Goal: Download file/media

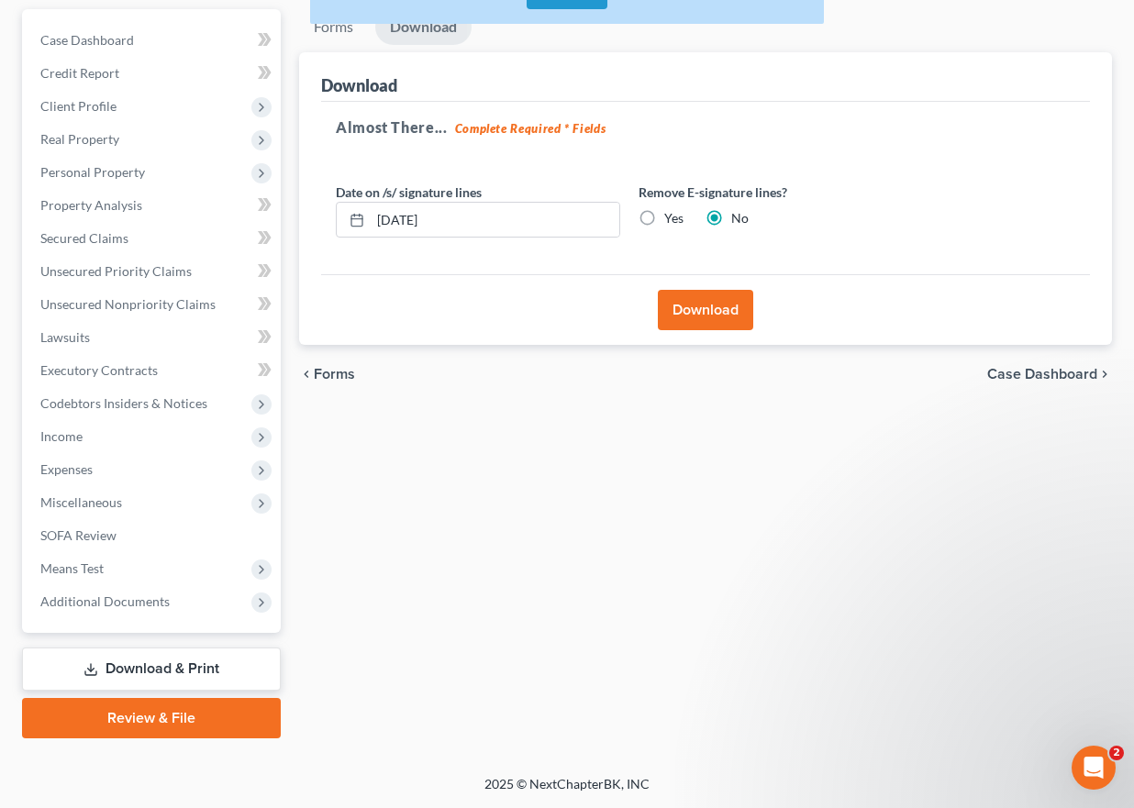
click at [166, 661] on link "Download & Print" at bounding box center [151, 669] width 259 height 43
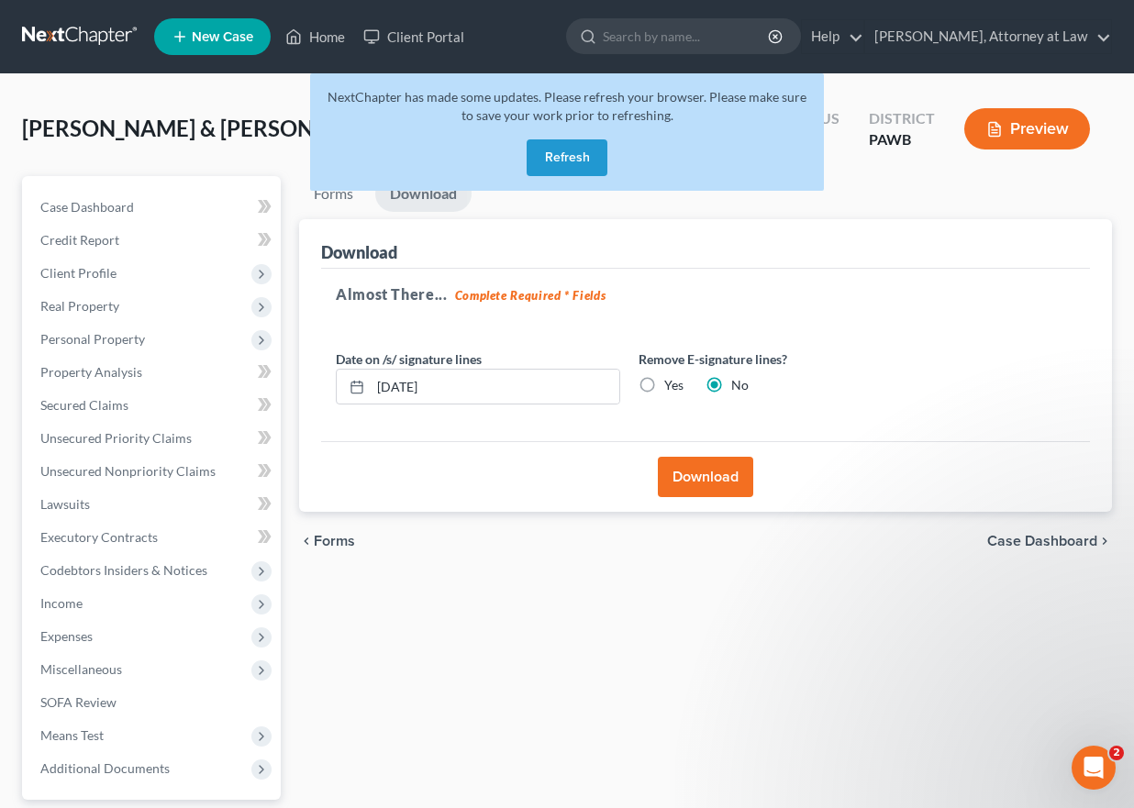
click at [571, 151] on button "Refresh" at bounding box center [567, 157] width 81 height 37
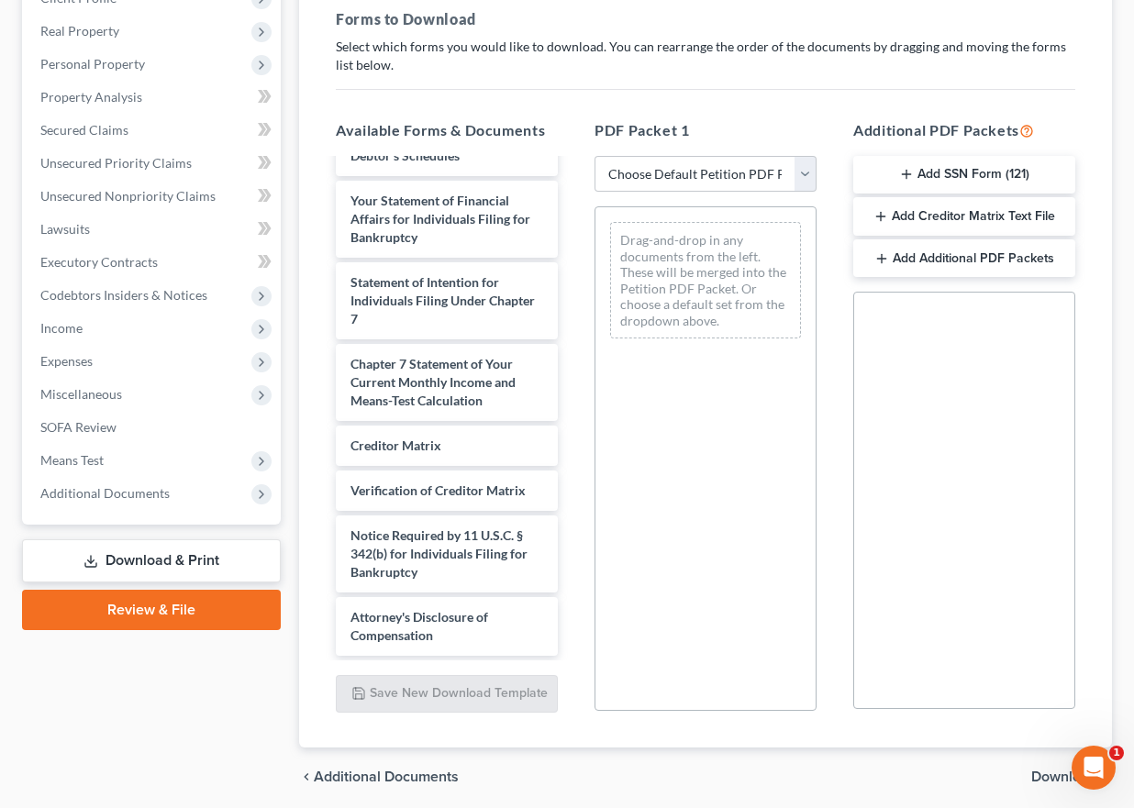
scroll to position [903, 0]
click at [917, 170] on button "Add SSN Form (121)" at bounding box center [964, 175] width 222 height 39
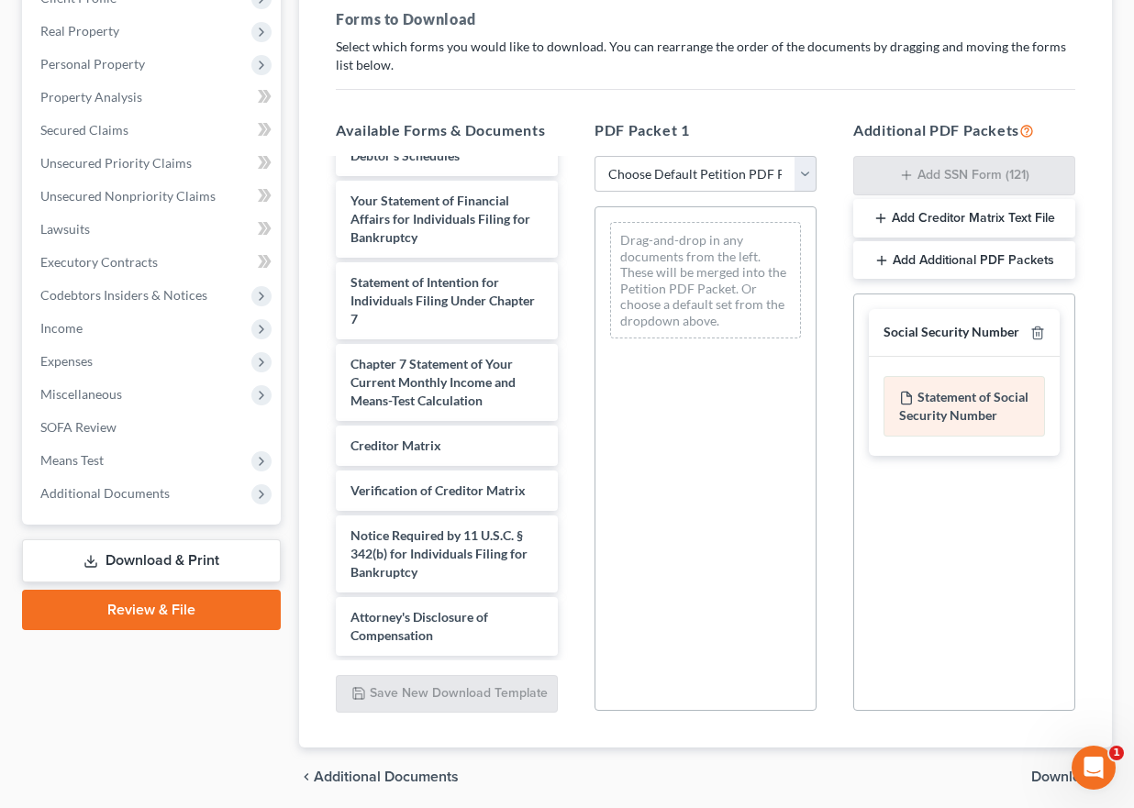
click at [921, 412] on div "Statement of Social Security Number" at bounding box center [963, 406] width 161 height 61
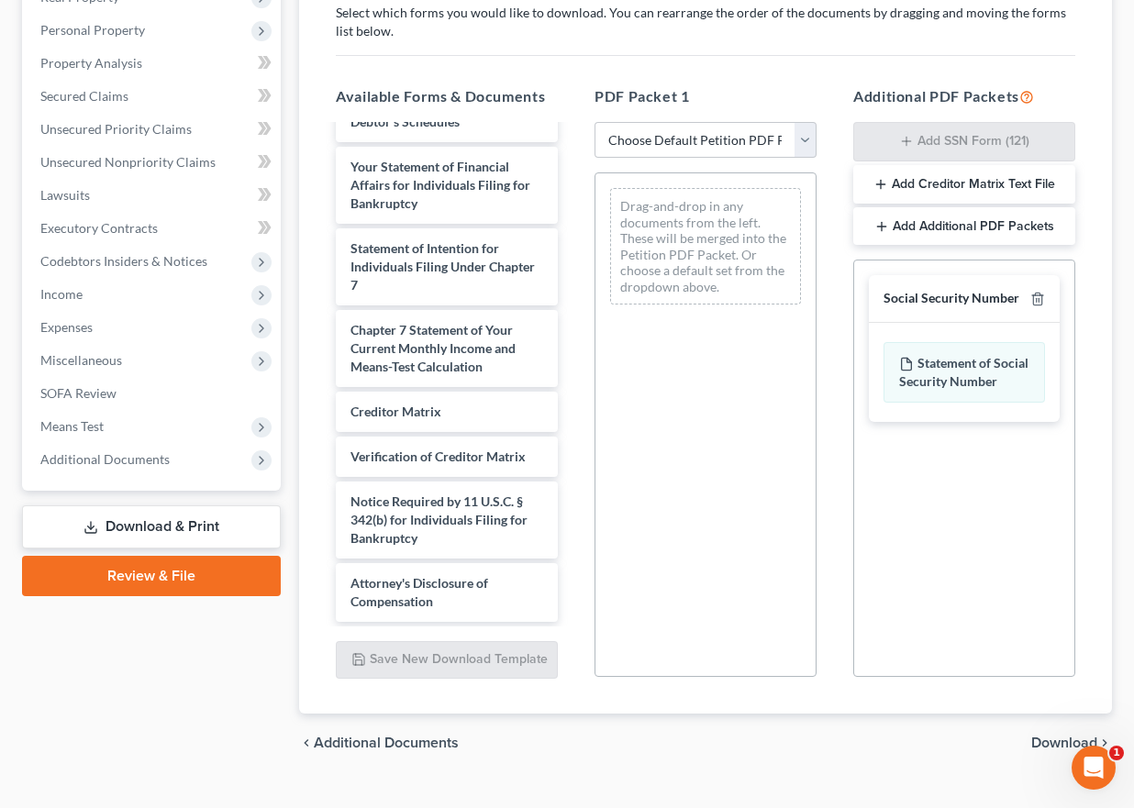
scroll to position [343, 0]
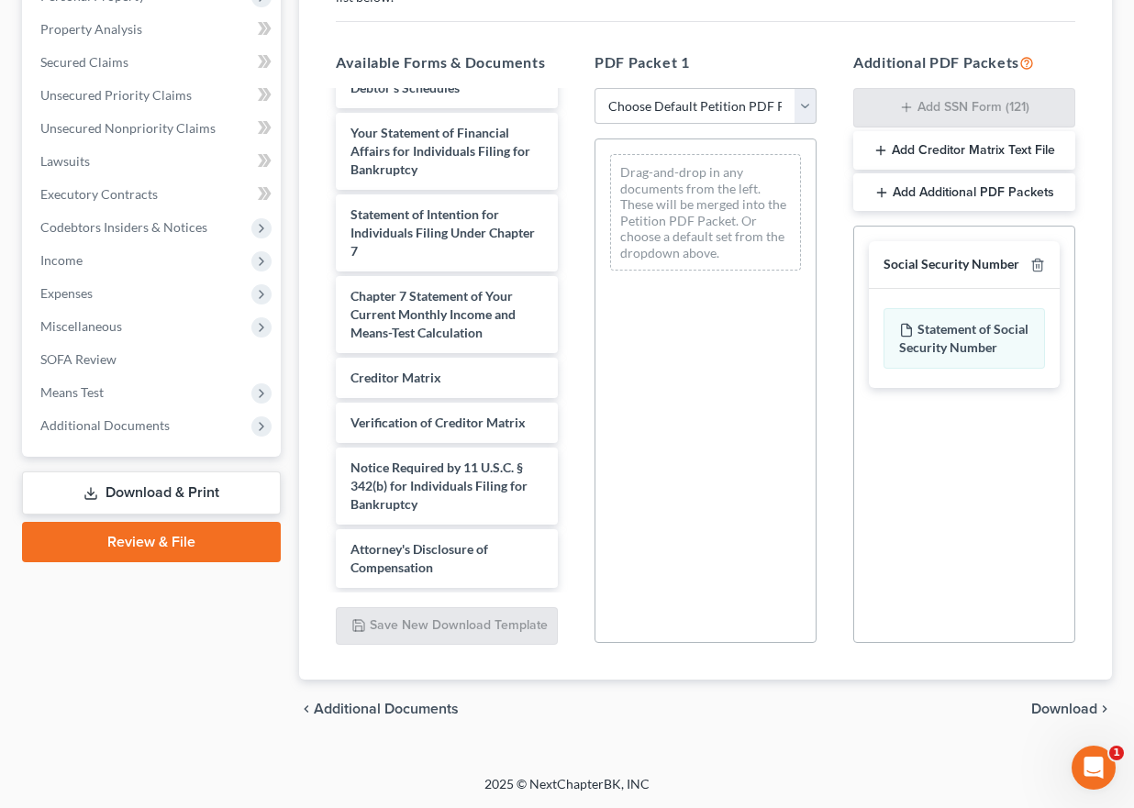
click at [1072, 705] on span "Download" at bounding box center [1064, 709] width 66 height 15
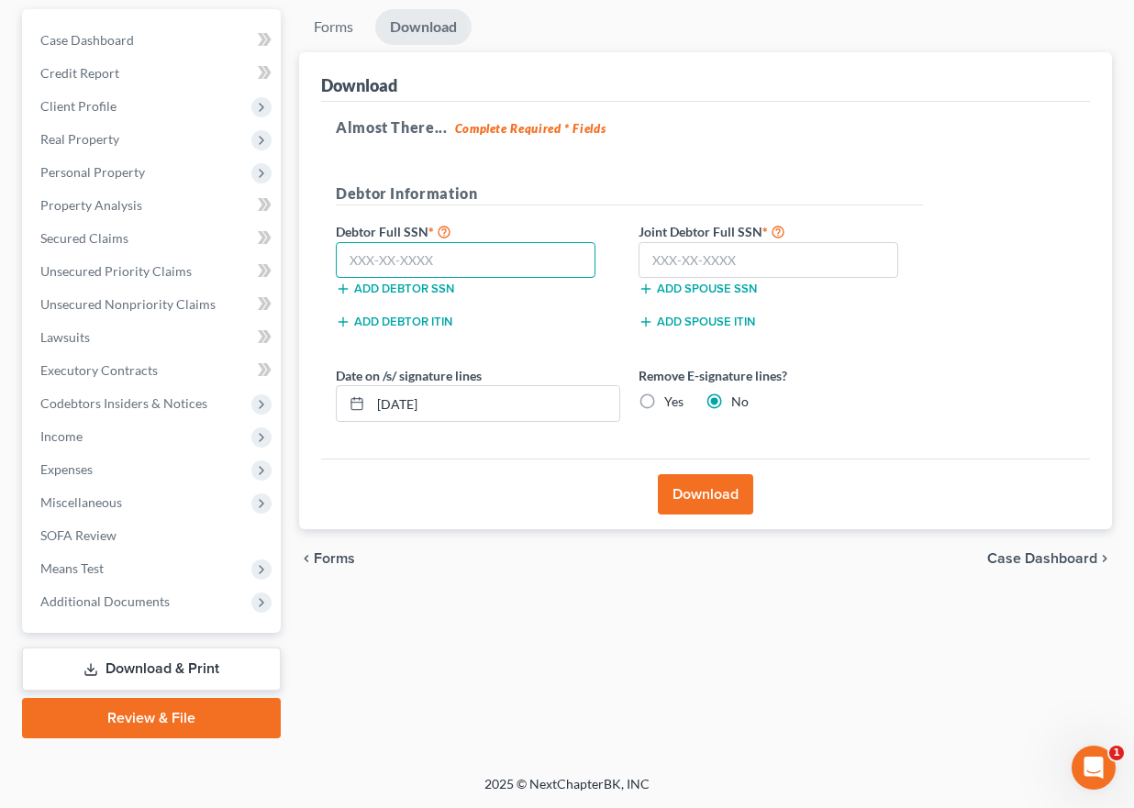
click at [440, 250] on input "text" at bounding box center [466, 260] width 260 height 37
type input "333-66-3685"
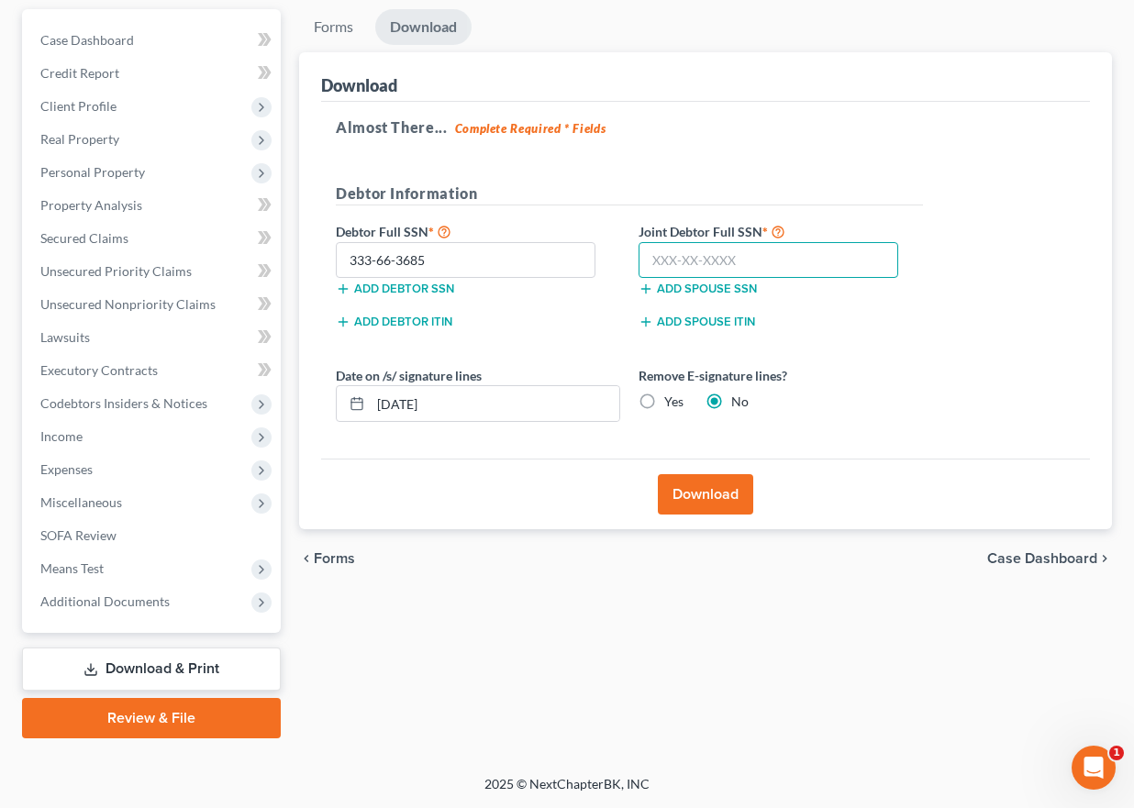
click at [650, 261] on input "text" at bounding box center [769, 260] width 260 height 37
type input "332-86-3834"
click at [664, 403] on label "Yes" at bounding box center [673, 402] width 19 height 18
click at [672, 403] on input "Yes" at bounding box center [678, 399] width 12 height 12
radio input "true"
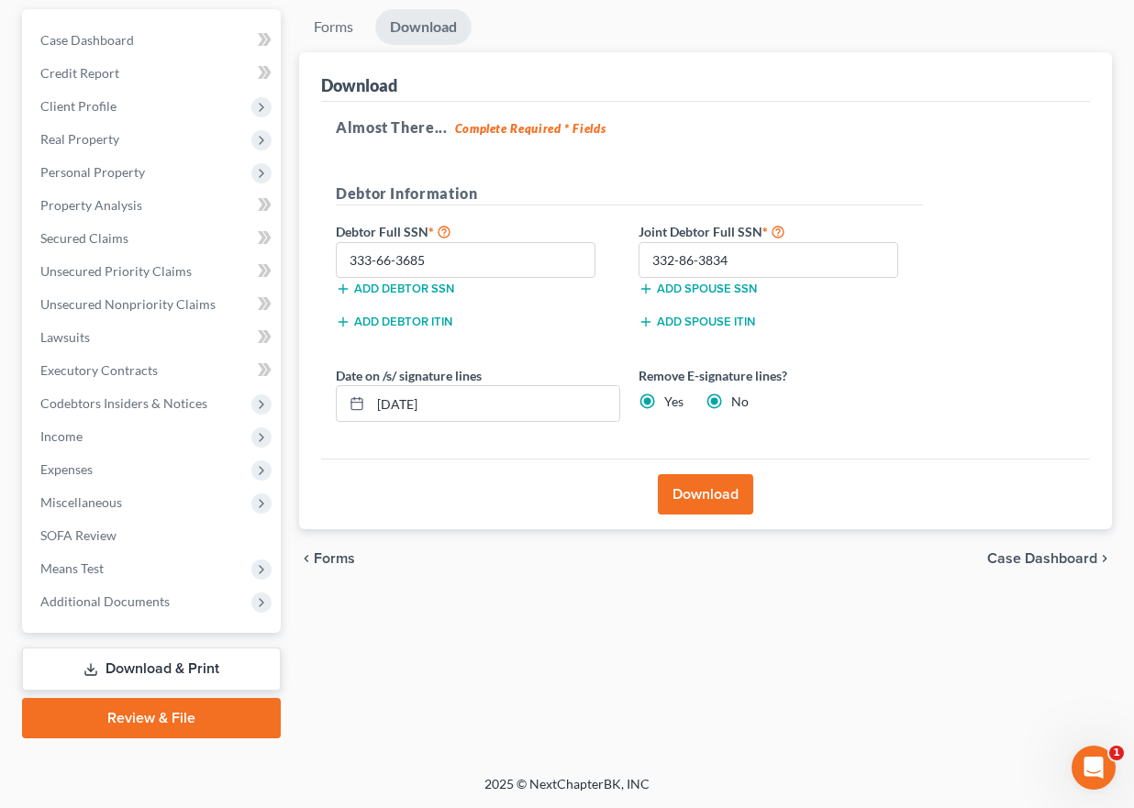
radio input "false"
click at [694, 502] on button "Download" at bounding box center [705, 494] width 95 height 40
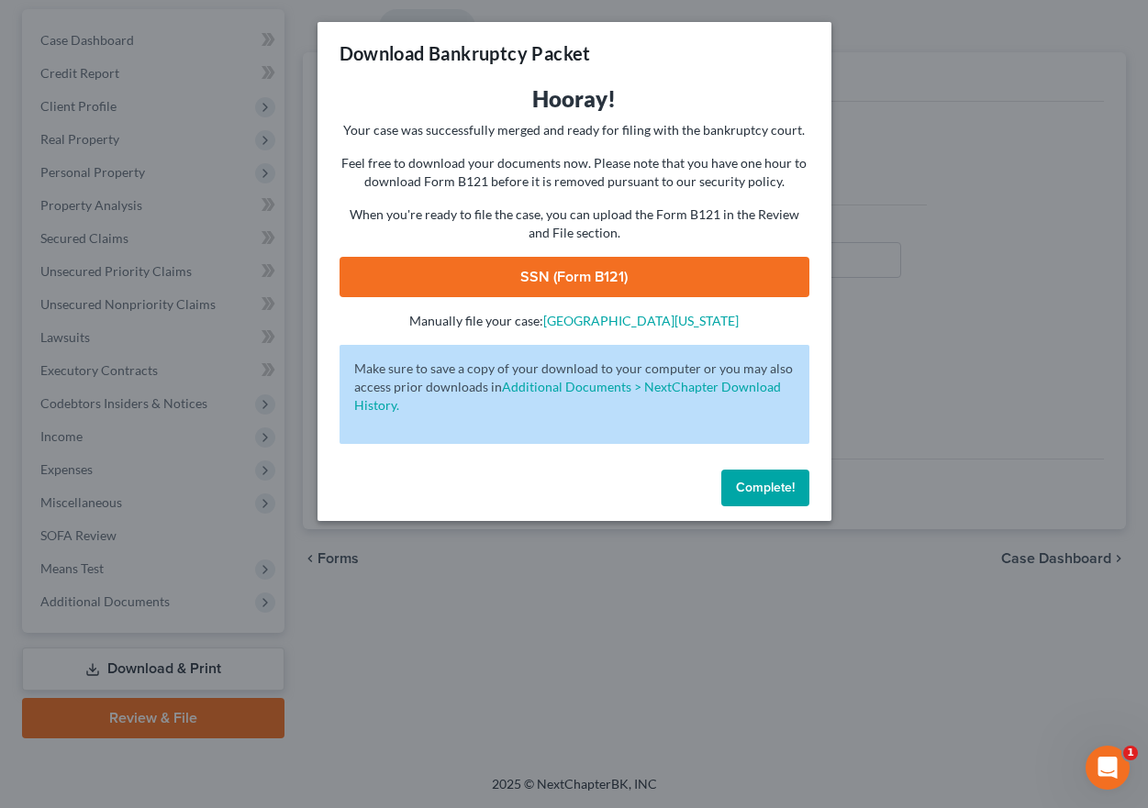
click at [580, 278] on link "SSN (Form B121)" at bounding box center [574, 277] width 470 height 40
click at [759, 498] on button "Complete!" at bounding box center [765, 488] width 88 height 37
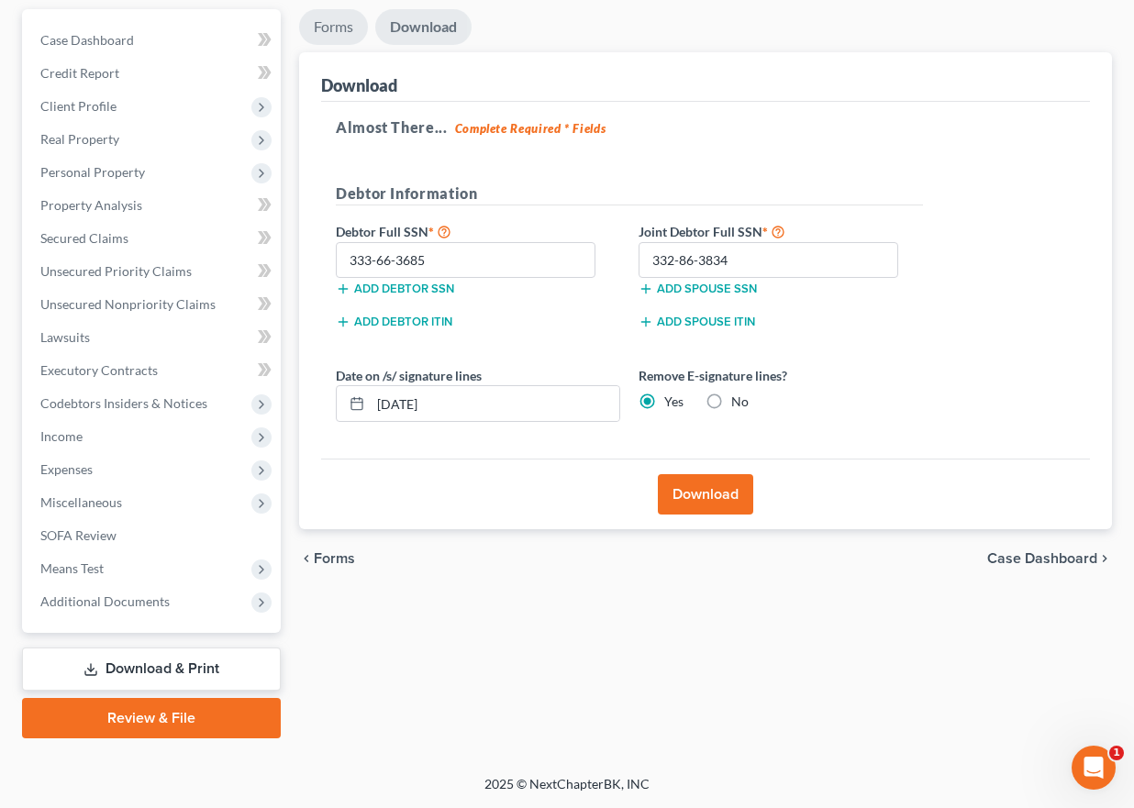
click at [325, 30] on link "Forms" at bounding box center [333, 27] width 69 height 36
